Goal: Transaction & Acquisition: Obtain resource

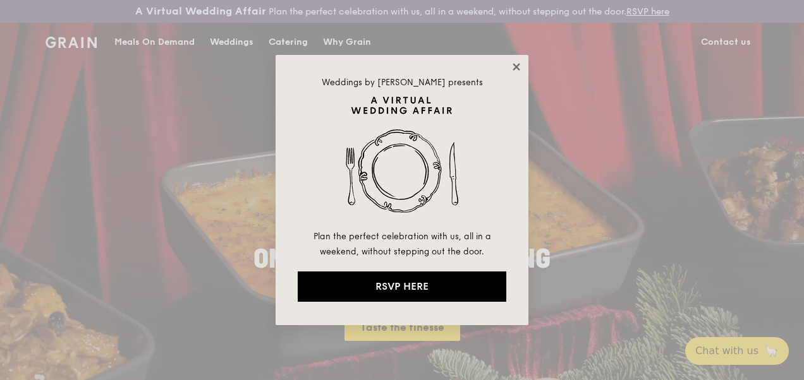
click at [515, 68] on icon at bounding box center [515, 66] width 7 height 7
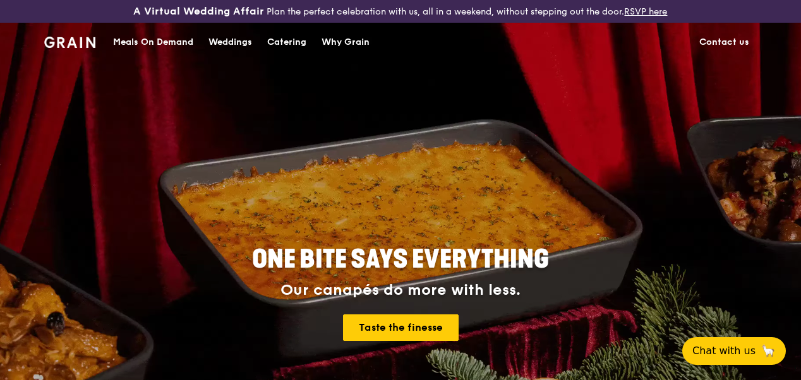
click at [280, 53] on div "Catering" at bounding box center [286, 42] width 39 height 38
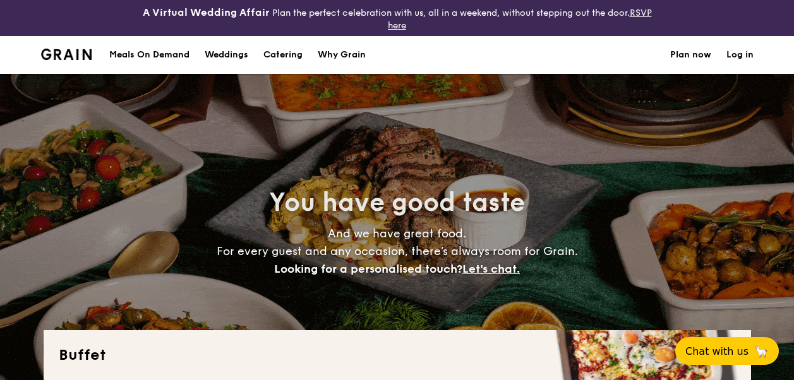
select select
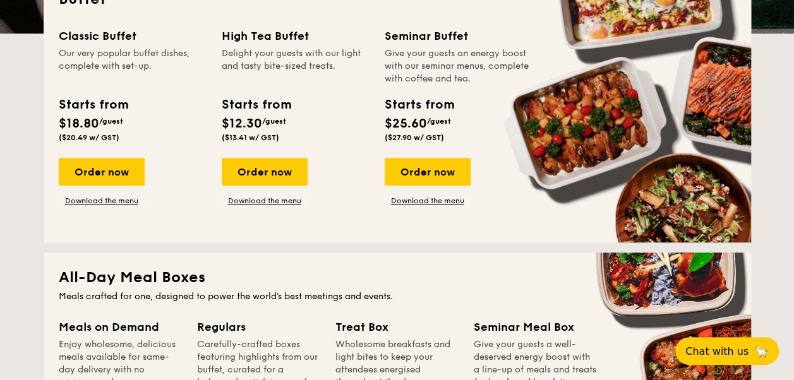
scroll to position [442, 0]
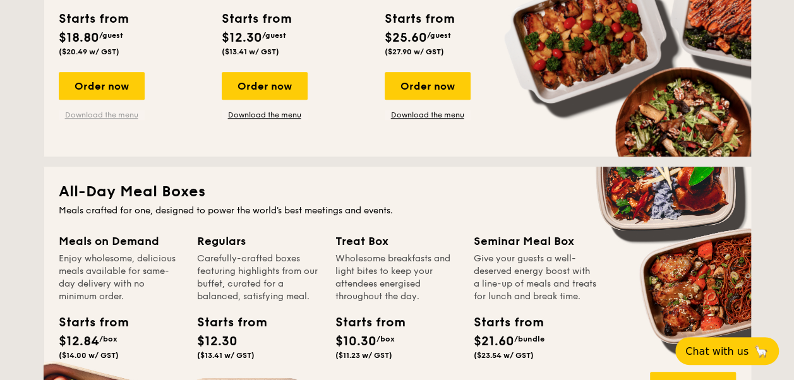
click at [107, 115] on link "Download the menu" at bounding box center [102, 115] width 86 height 10
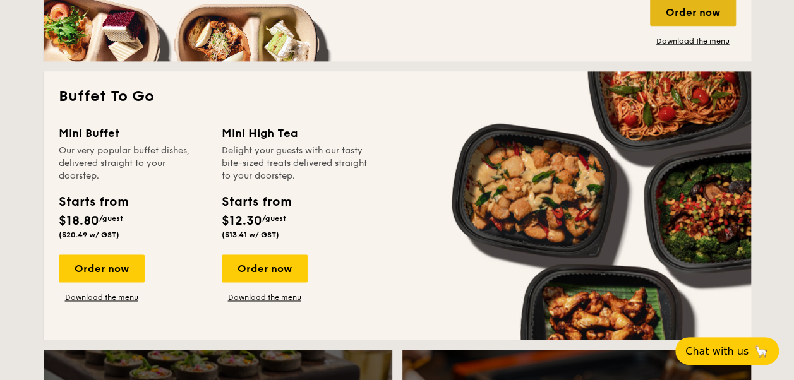
scroll to position [821, 0]
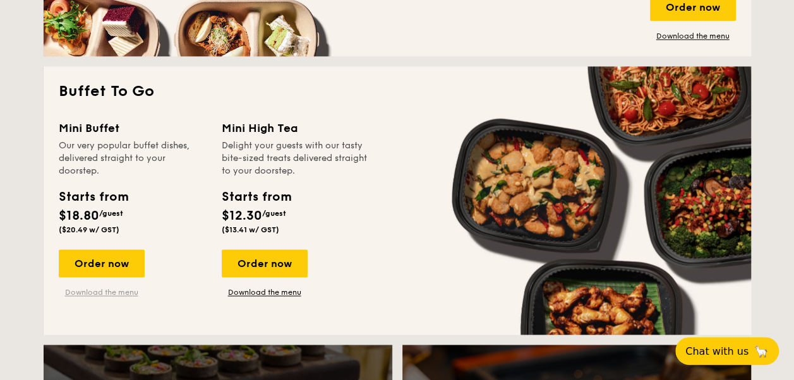
click at [111, 291] on link "Download the menu" at bounding box center [102, 292] width 86 height 10
